Goal: Task Accomplishment & Management: Use online tool/utility

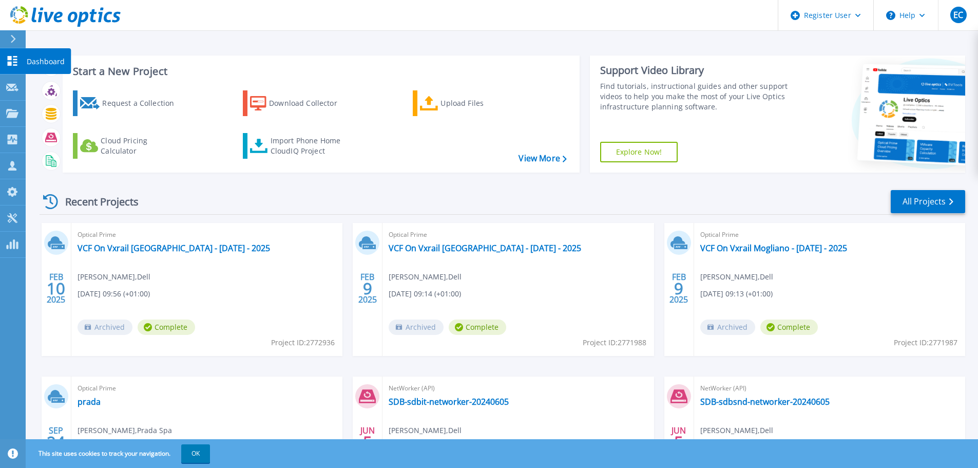
click at [14, 59] on icon at bounding box center [13, 61] width 10 height 10
click at [15, 166] on icon at bounding box center [12, 166] width 12 height 10
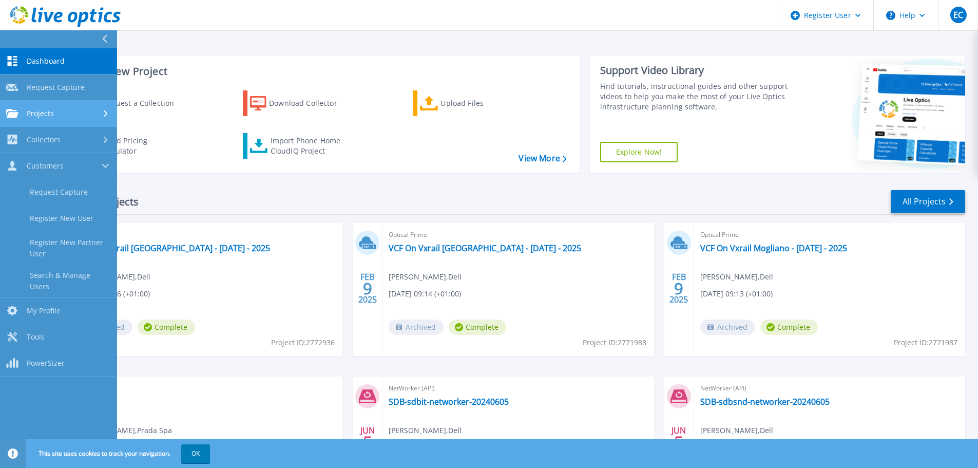
click at [104, 114] on icon at bounding box center [106, 113] width 4 height 7
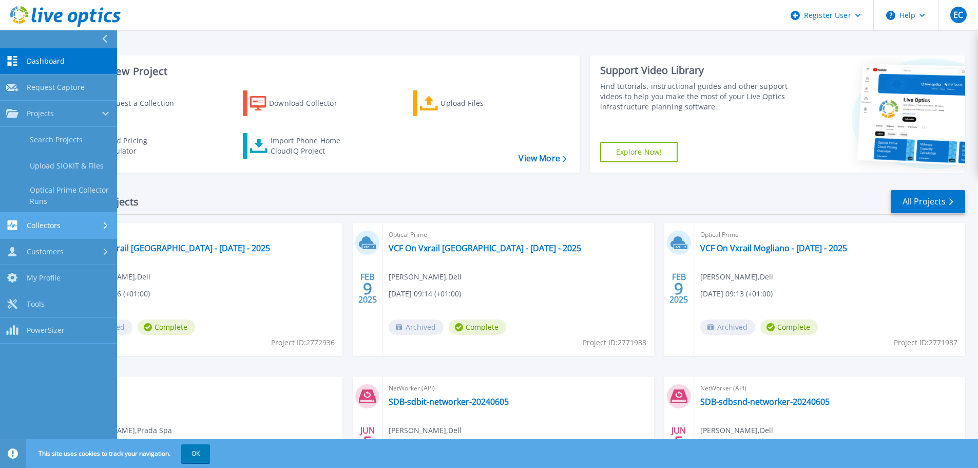
click at [105, 221] on div at bounding box center [106, 225] width 9 height 8
click at [82, 223] on link "Data Domain Local Summary" at bounding box center [58, 221] width 117 height 33
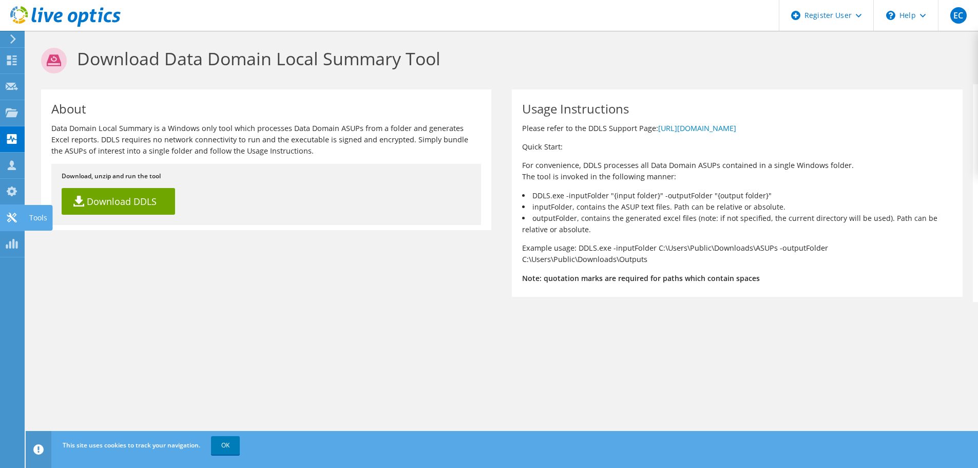
click at [13, 217] on icon at bounding box center [12, 218] width 12 height 10
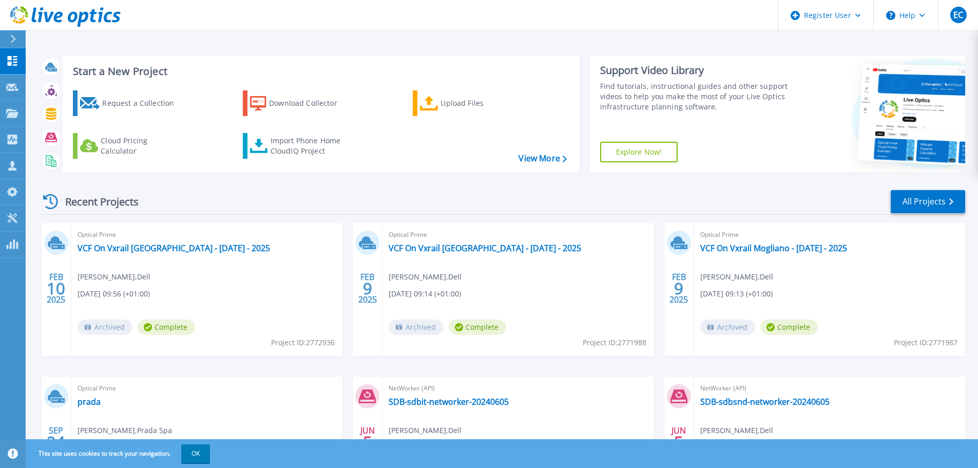
click at [16, 37] on icon at bounding box center [13, 39] width 6 height 8
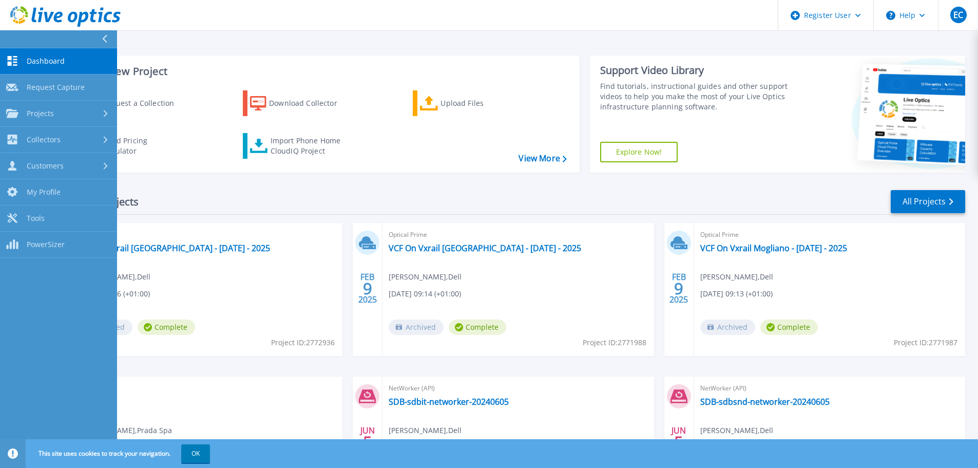
click at [103, 38] on icon at bounding box center [105, 39] width 6 height 8
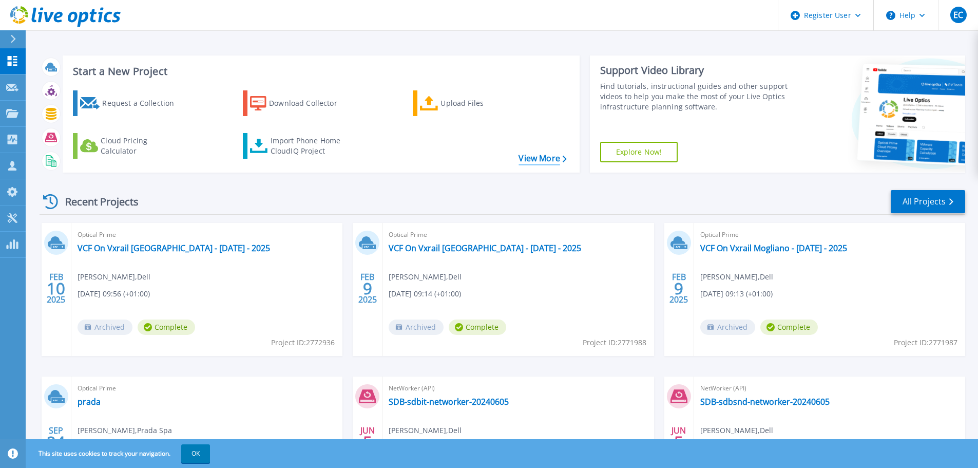
click at [542, 159] on link "View More" at bounding box center [542, 158] width 48 height 10
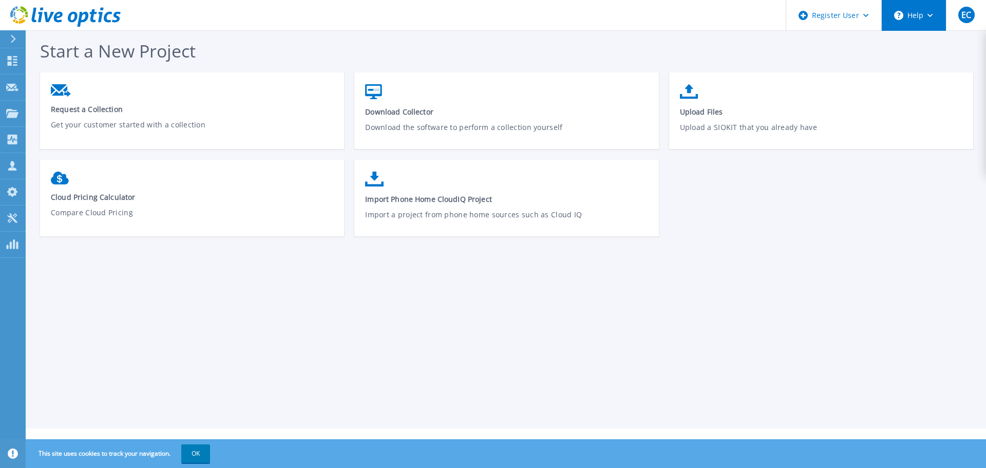
click at [927, 18] on button "Help" at bounding box center [913, 15] width 64 height 31
click at [759, 52] on div "Start a New Project Request a Collection Get your customer started with a colle…" at bounding box center [511, 143] width 943 height 208
click at [972, 12] on div "EC" at bounding box center [966, 15] width 16 height 16
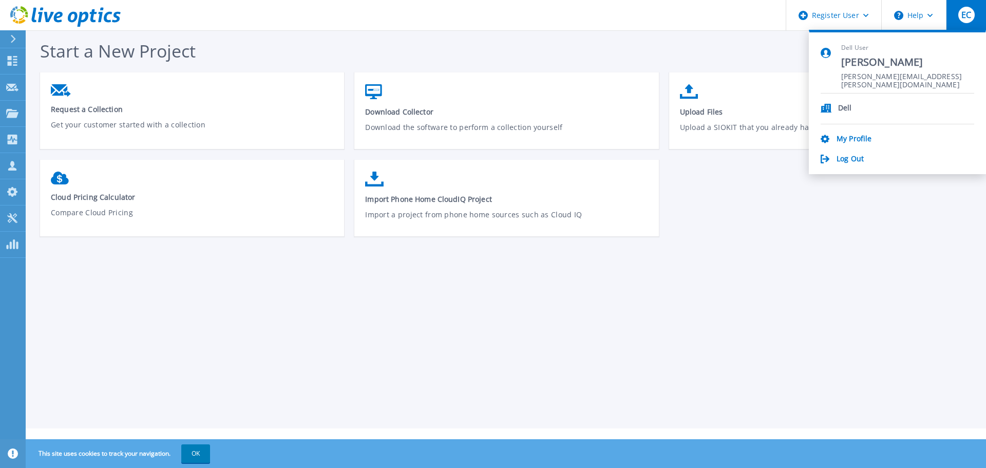
click at [972, 12] on div "EC" at bounding box center [966, 15] width 16 height 16
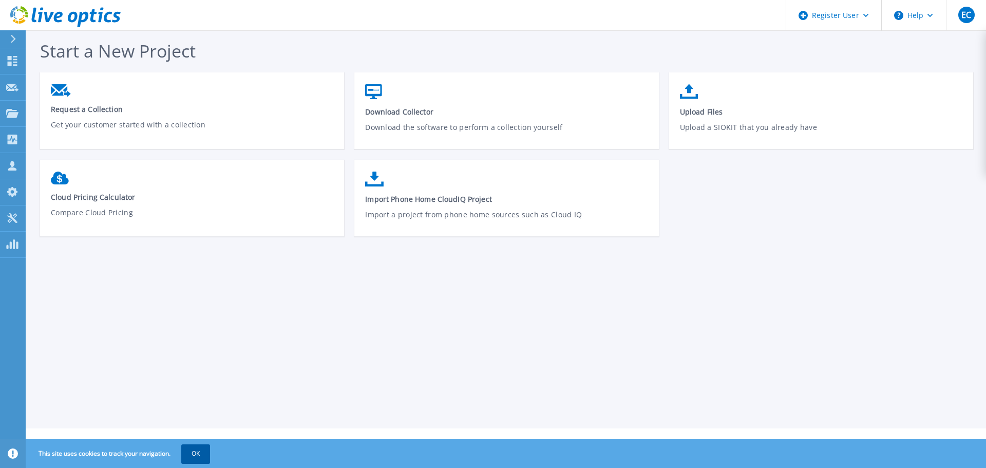
click at [199, 452] on button "OK" at bounding box center [195, 453] width 29 height 18
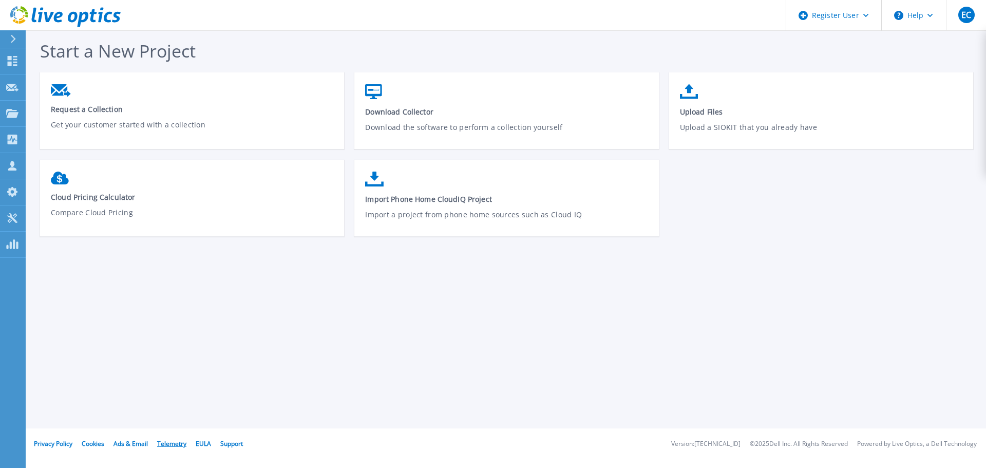
click at [172, 445] on link "Telemetry" at bounding box center [171, 443] width 29 height 9
click at [8, 61] on icon at bounding box center [12, 61] width 12 height 10
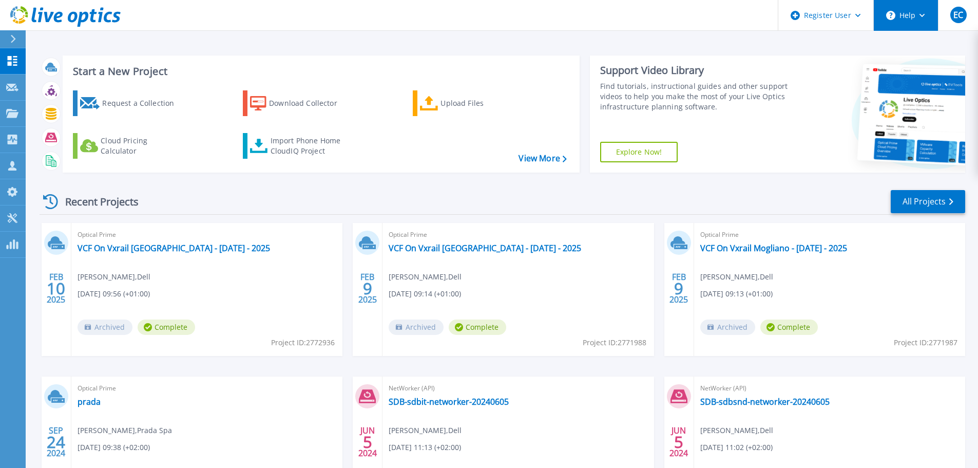
click at [913, 20] on button "Help" at bounding box center [906, 15] width 64 height 31
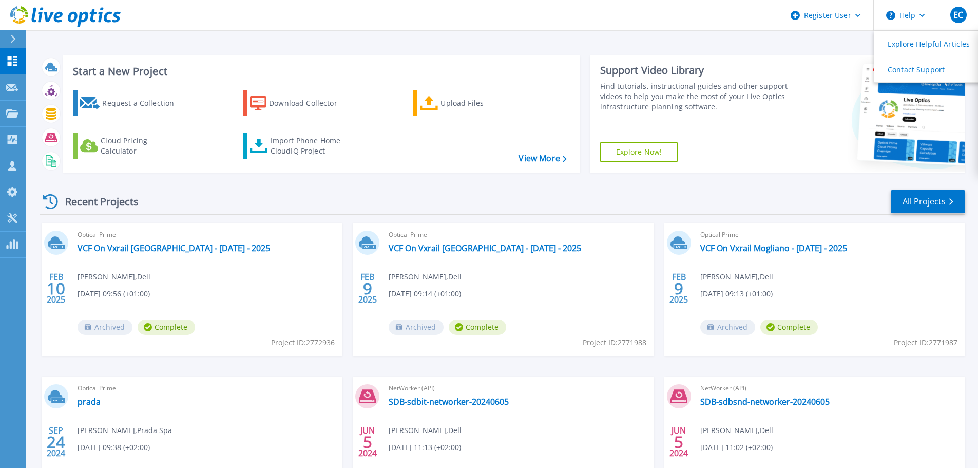
click at [568, 47] on div "Start a New Project Request a Collection Download Collector Upload Files Cloud …" at bounding box center [502, 269] width 952 height 538
click at [545, 160] on link "View More" at bounding box center [542, 158] width 48 height 10
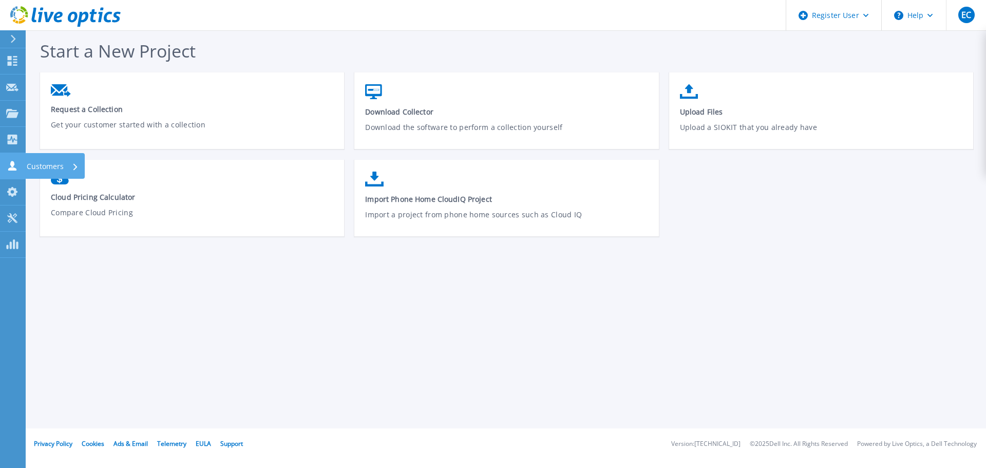
click at [28, 164] on p "Customers" at bounding box center [45, 166] width 37 height 27
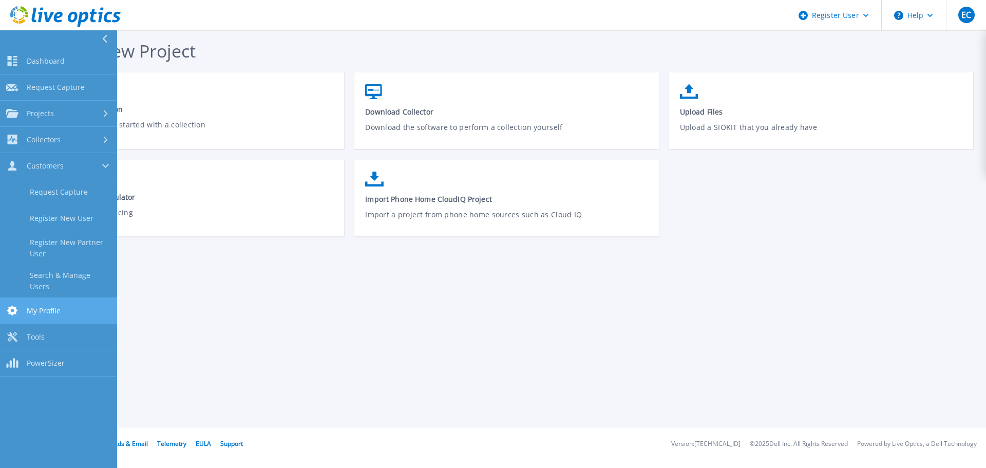
click at [26, 301] on link "My Profile My Profile" at bounding box center [58, 311] width 117 height 26
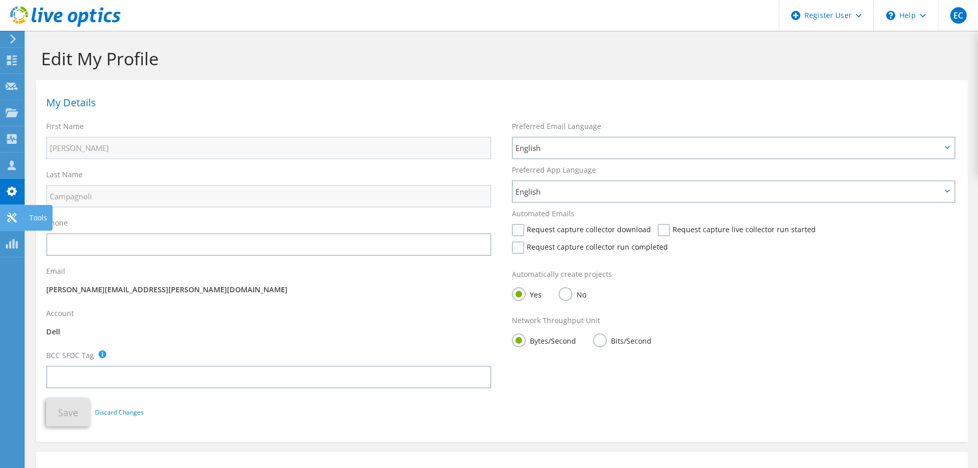
click at [11, 221] on icon at bounding box center [12, 218] width 12 height 10
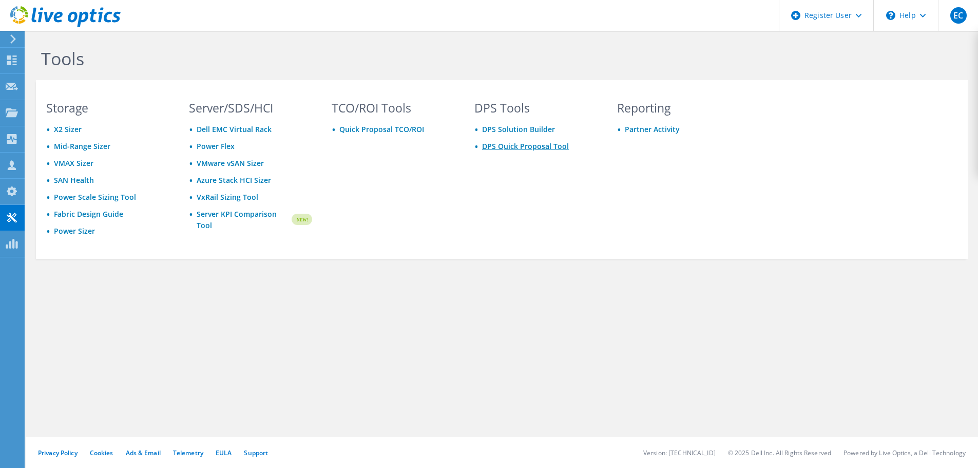
click at [522, 146] on link "DPS Quick Proposal Tool" at bounding box center [525, 146] width 87 height 10
click at [534, 129] on link "DPS Solution Builder" at bounding box center [518, 129] width 73 height 10
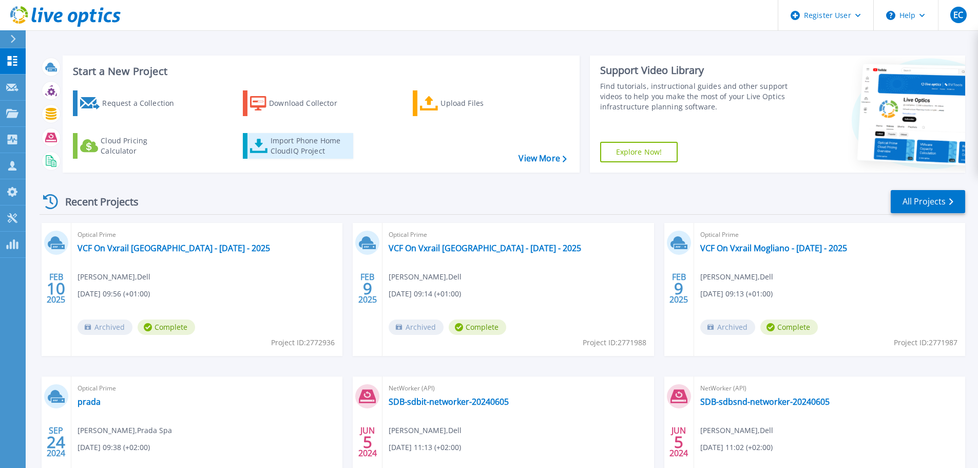
click at [304, 145] on div "Import Phone Home CloudIQ Project" at bounding box center [311, 146] width 80 height 21
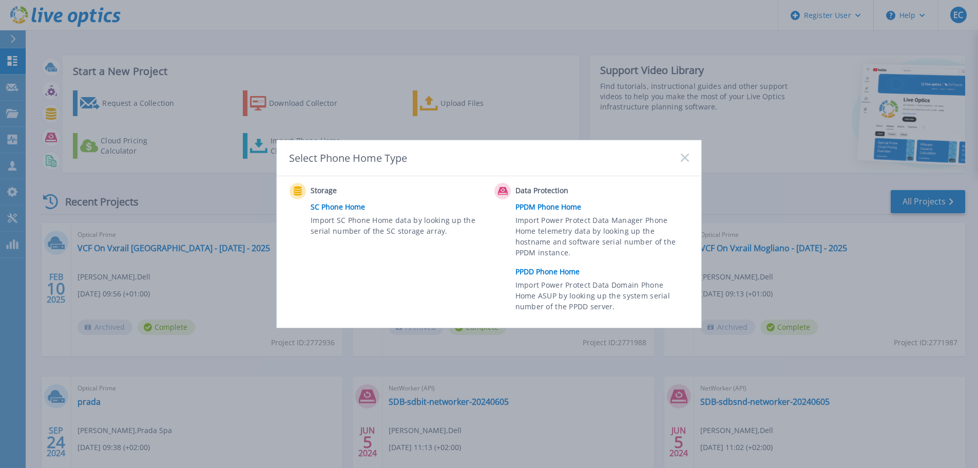
click at [555, 271] on link "PPDD Phone Home" at bounding box center [604, 271] width 179 height 15
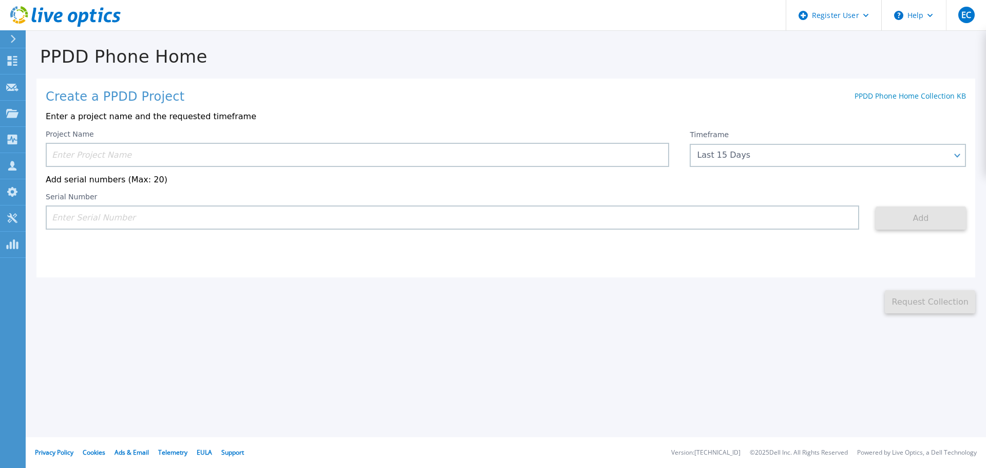
click at [211, 153] on input at bounding box center [357, 155] width 623 height 24
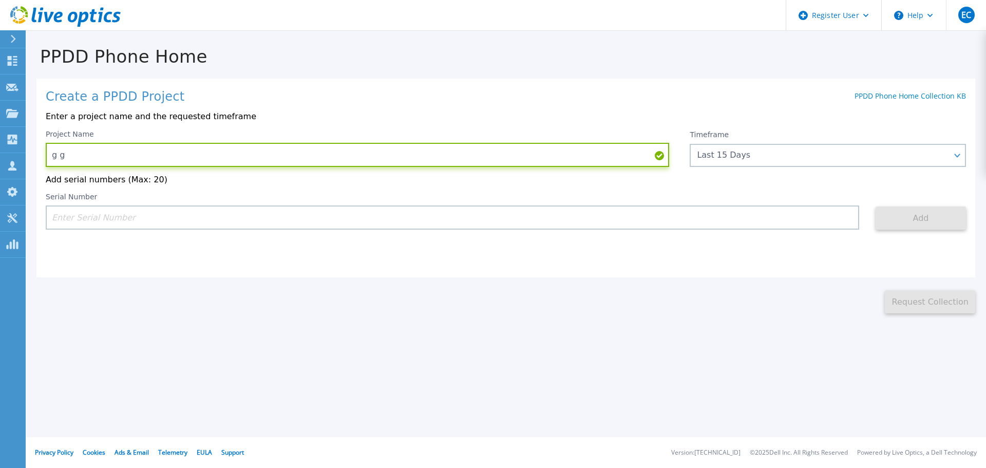
type input "g g"
click at [166, 207] on div "Serial Number" at bounding box center [452, 211] width 813 height 37
click at [163, 213] on input at bounding box center [452, 217] width 813 height 24
paste input "CRK00242807504"
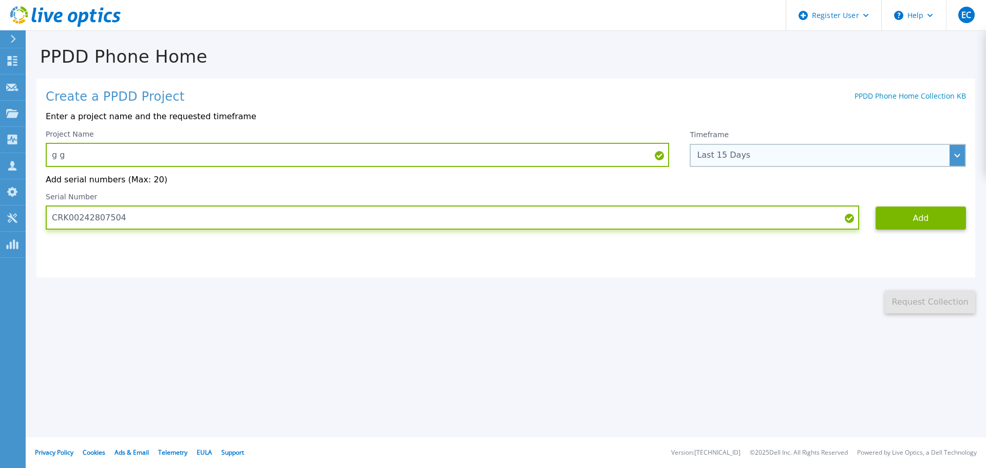
type input "CRK00242807504"
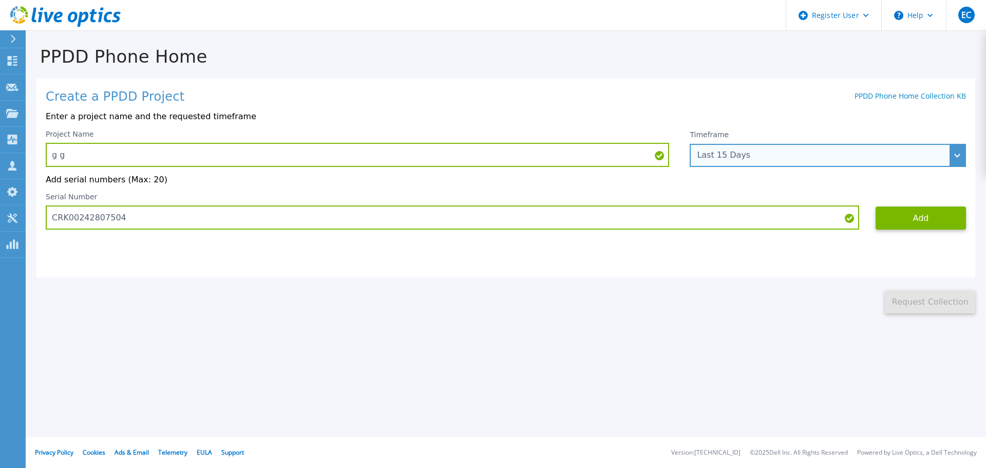
click at [957, 148] on div "Last 15 Days" at bounding box center [827, 155] width 276 height 23
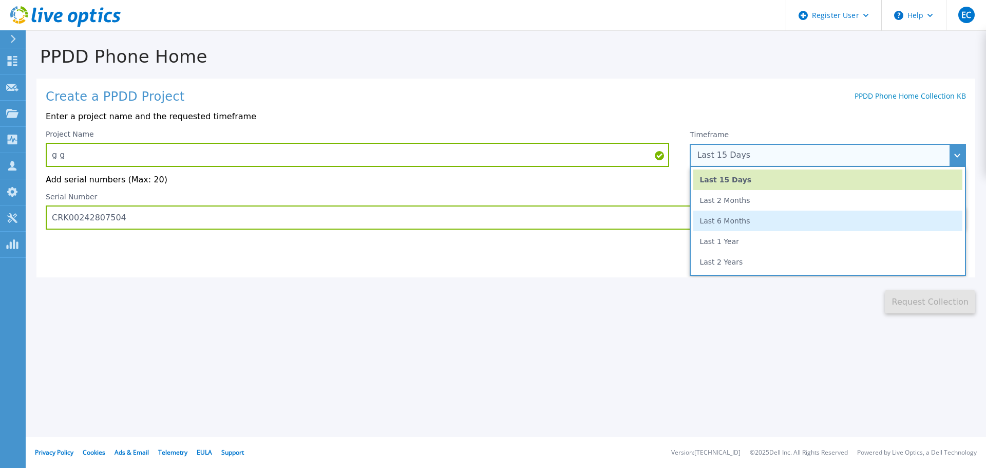
click at [827, 212] on li "Last 6 Months" at bounding box center [827, 220] width 269 height 21
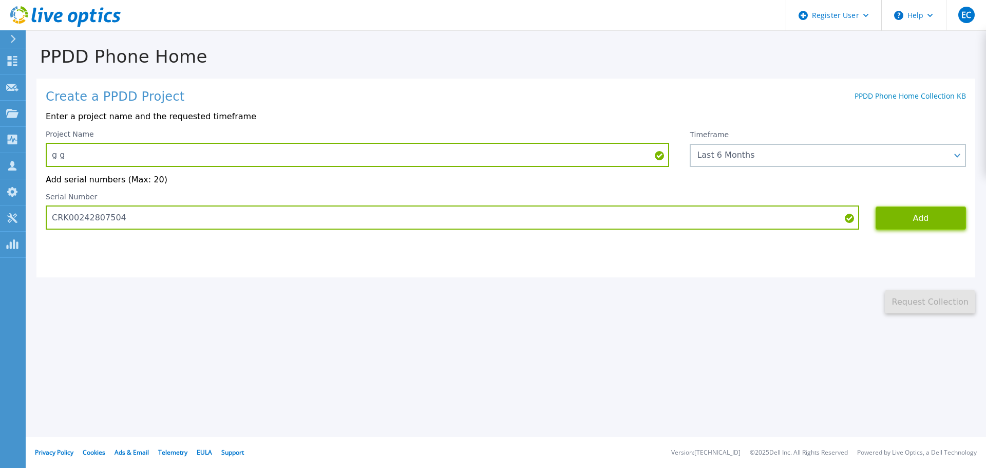
click at [921, 217] on button "Add" at bounding box center [920, 217] width 90 height 23
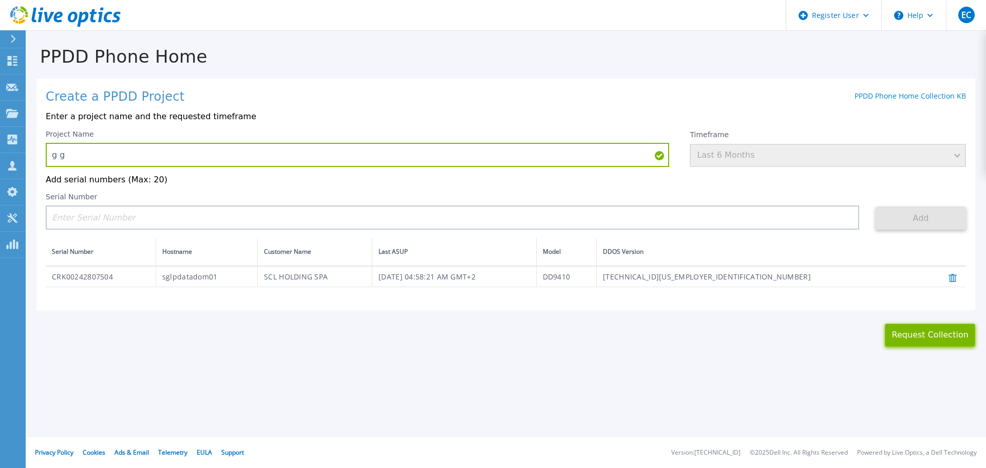
click at [925, 338] on button "Request Collection" at bounding box center [929, 334] width 90 height 23
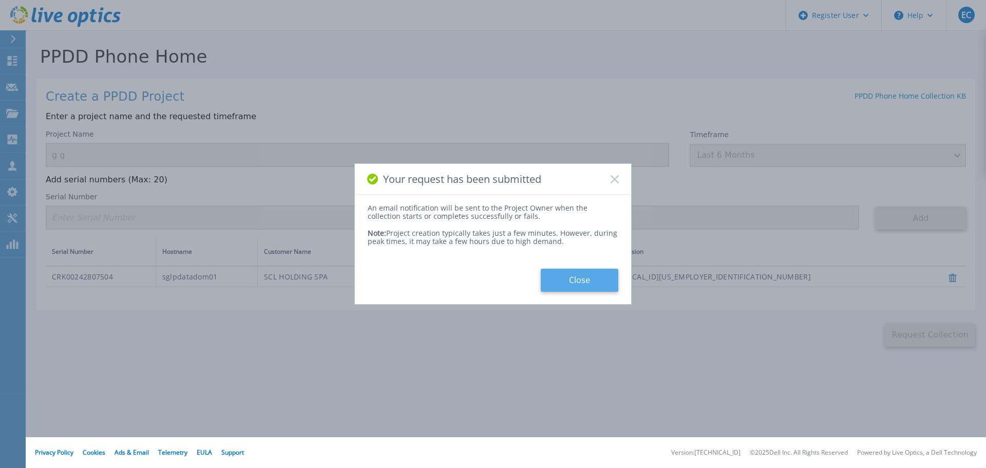
click at [592, 275] on button "Close" at bounding box center [580, 279] width 78 height 23
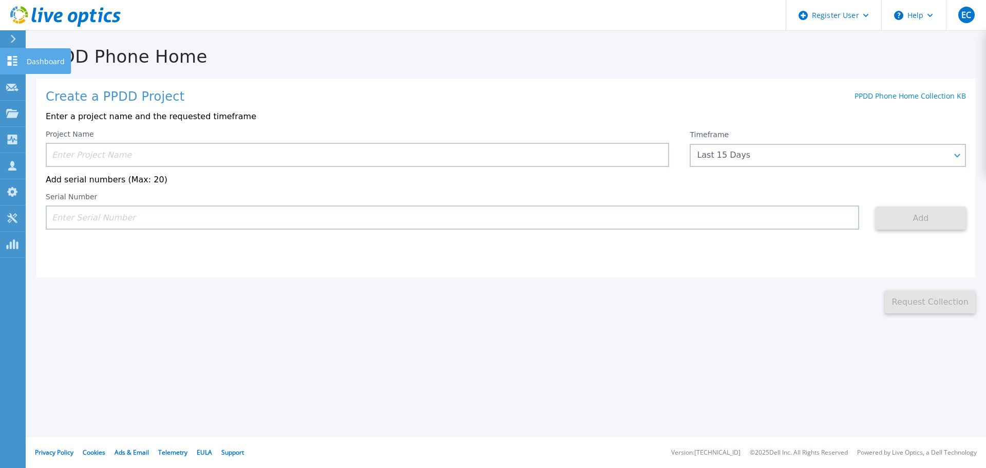
click at [11, 60] on icon at bounding box center [13, 61] width 10 height 10
